Goal: Information Seeking & Learning: Learn about a topic

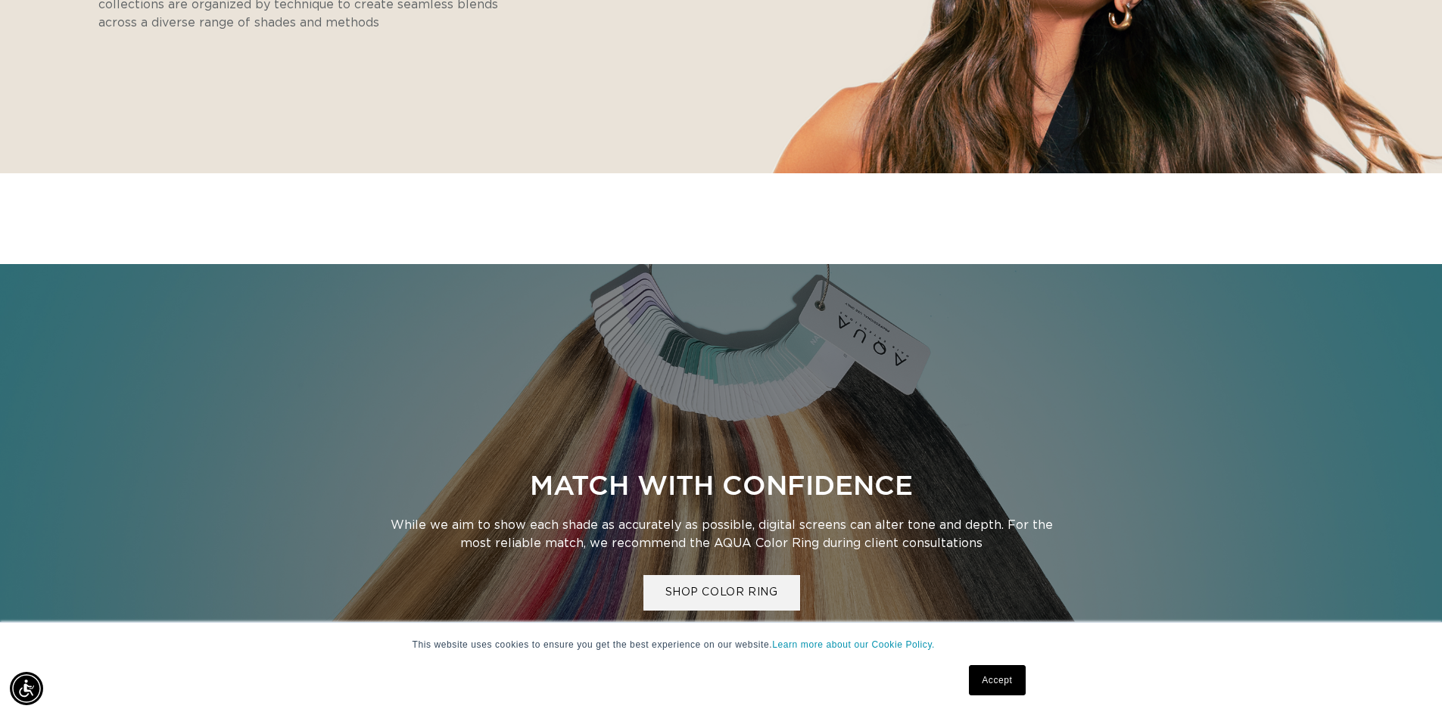
scroll to position [0, 1334]
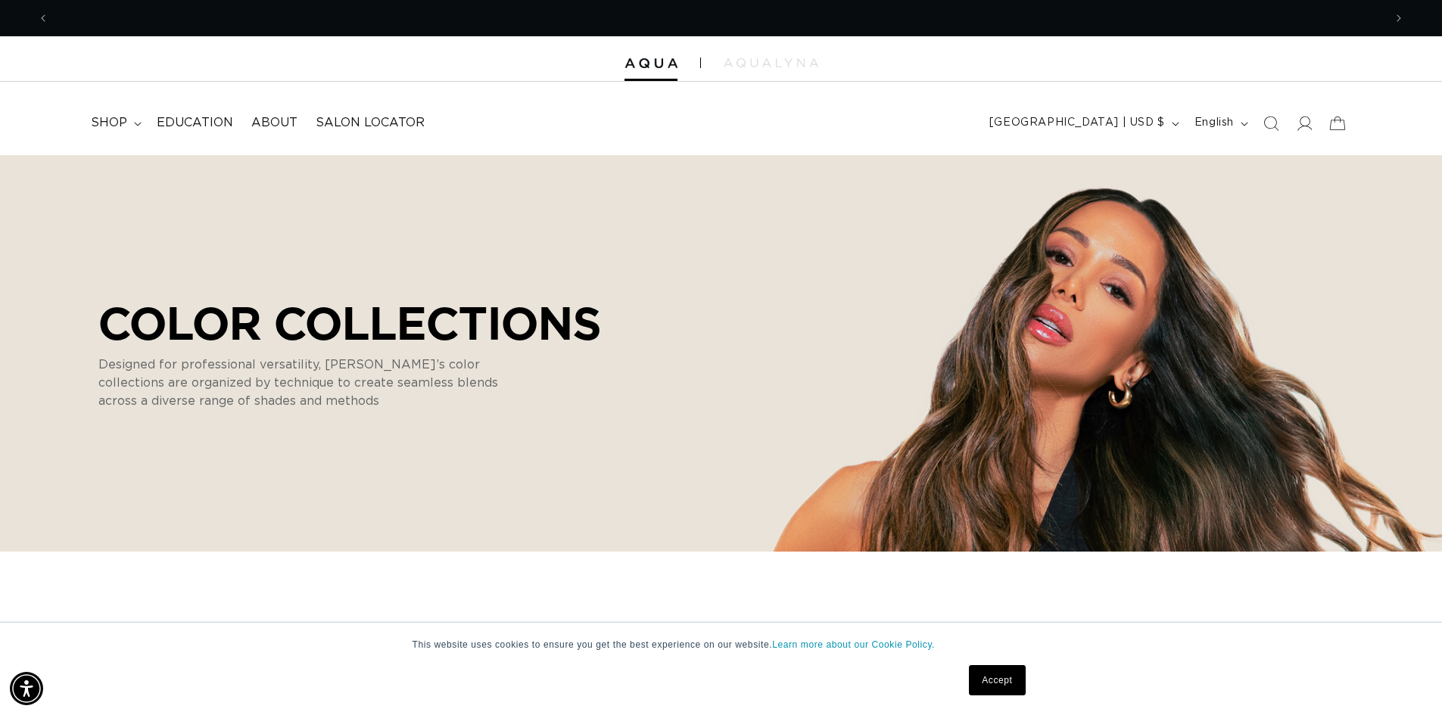
scroll to position [0, 2668]
